Goal: Complete application form: Complete application form

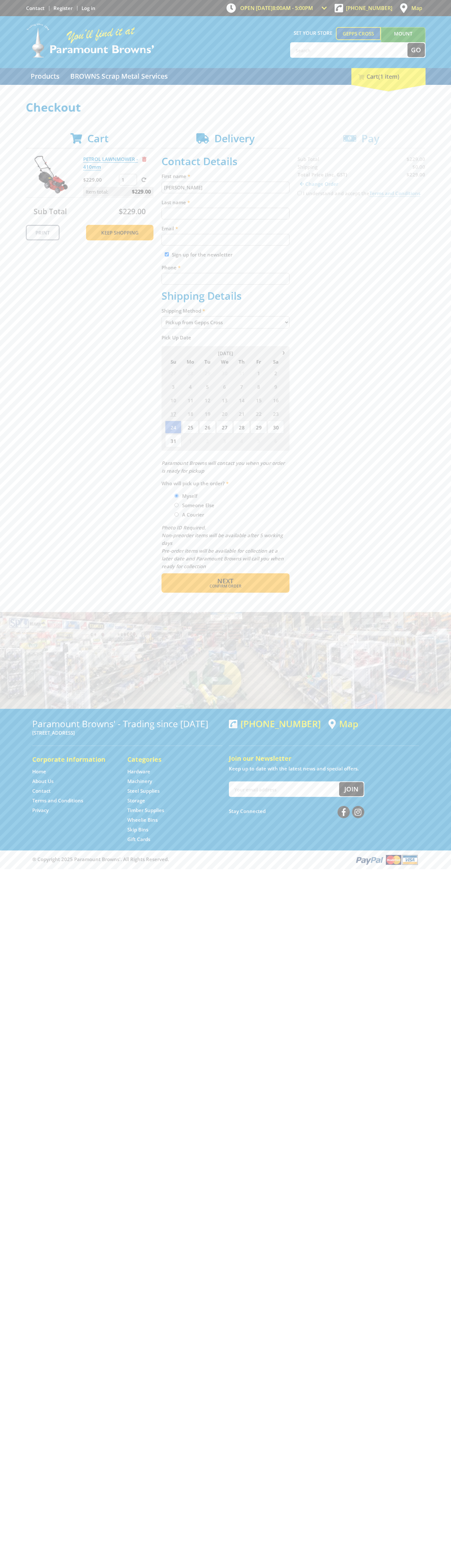
type input "[PERSON_NAME]"
type input "[EMAIL_ADDRESS][DOMAIN_NAME]"
type input "0293744000"
click at [226, 581] on span "Next" at bounding box center [226, 581] width 16 height 9
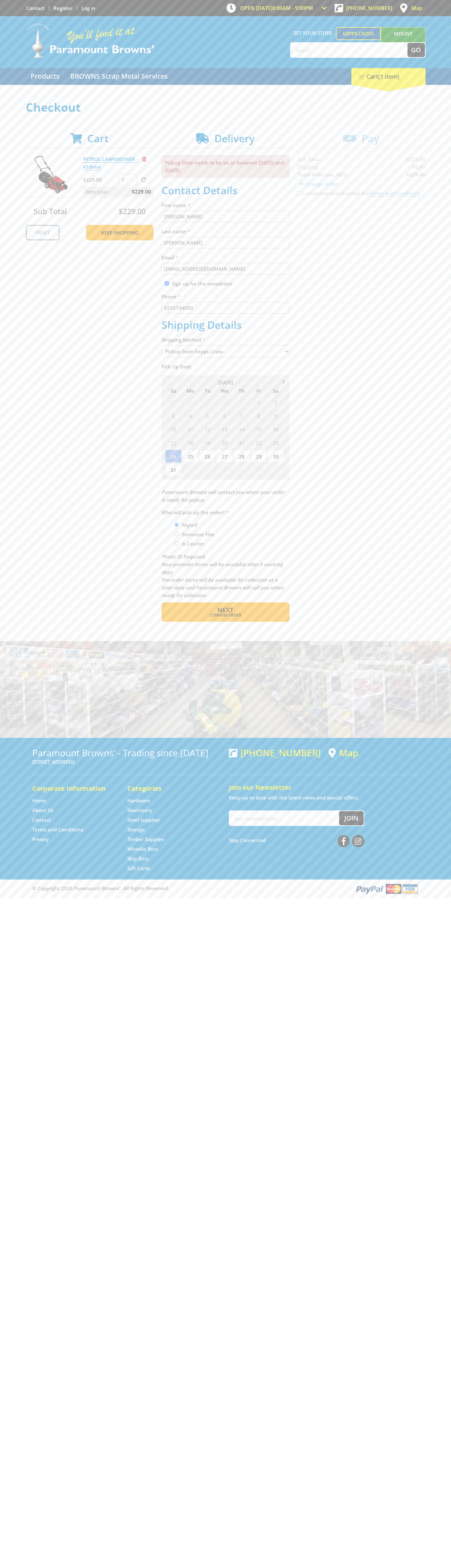
type input "[PERSON_NAME]"
click at [226, 615] on span "Confirm order" at bounding box center [226, 615] width 100 height 4
click at [226, 610] on span "Next" at bounding box center [226, 610] width 16 height 9
